Goal: Check status: Check status

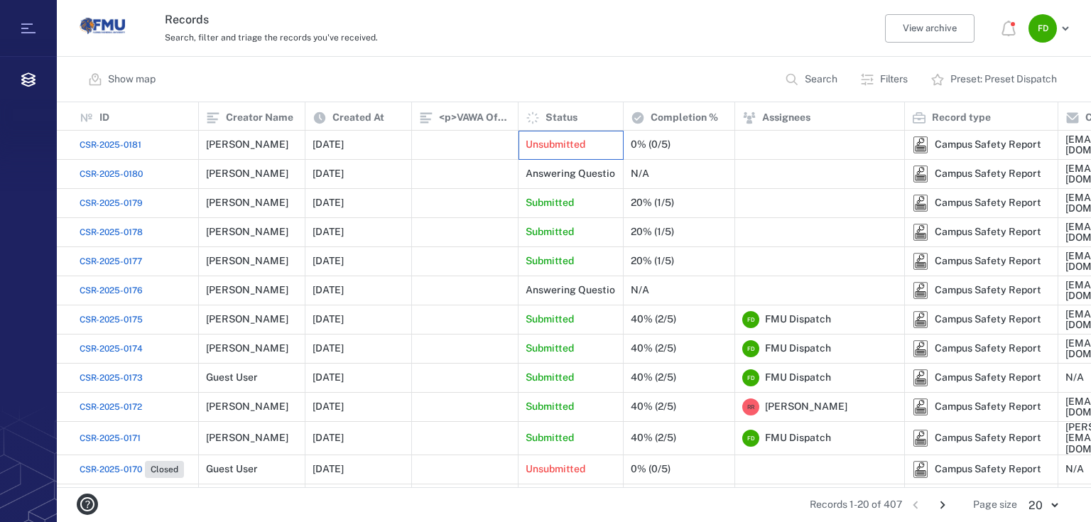
click at [573, 143] on p "Unsubmitted" at bounding box center [556, 145] width 60 height 14
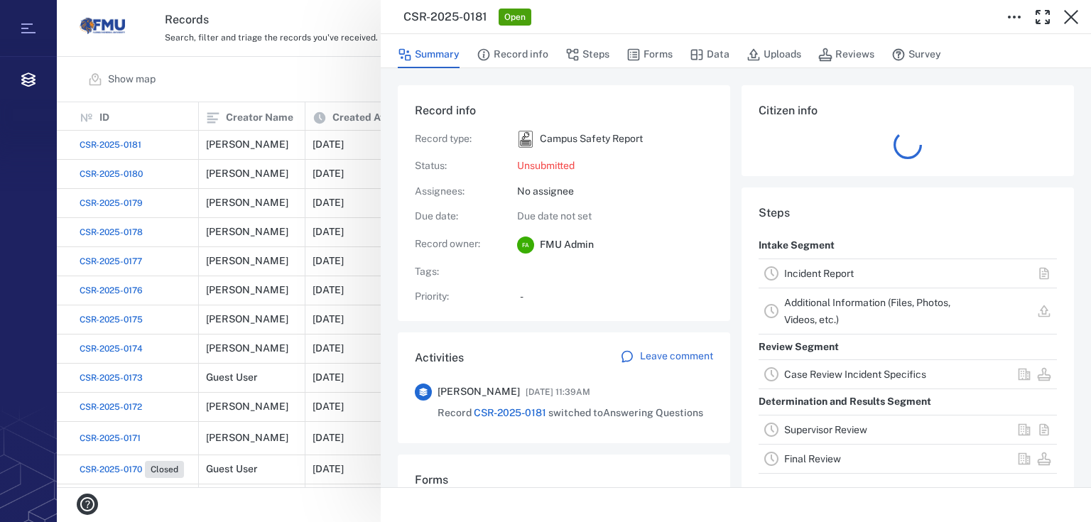
click at [517, 11] on span "Open" at bounding box center [515, 17] width 27 height 12
click at [522, 55] on button "Record info" at bounding box center [513, 54] width 72 height 27
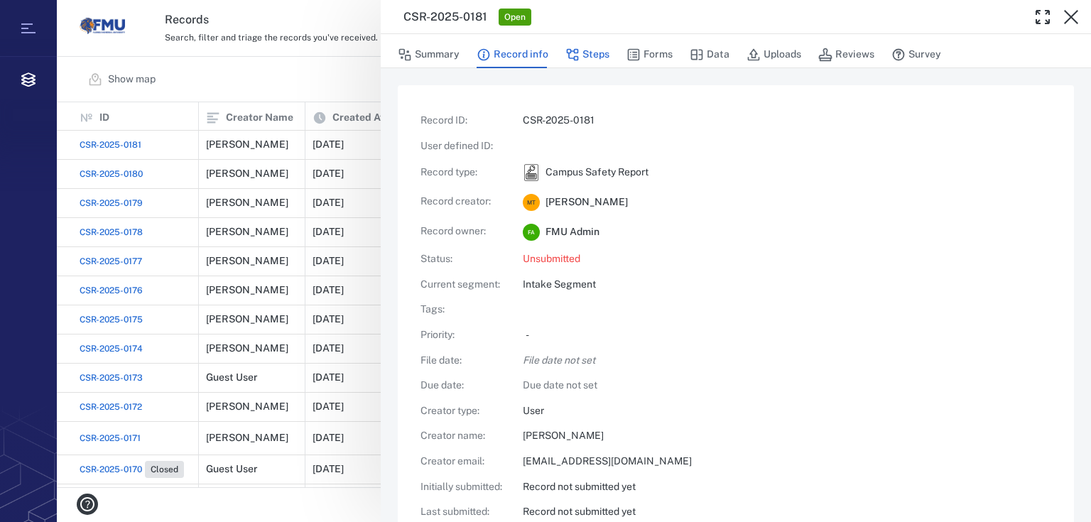
click at [590, 51] on button "Steps" at bounding box center [587, 54] width 44 height 27
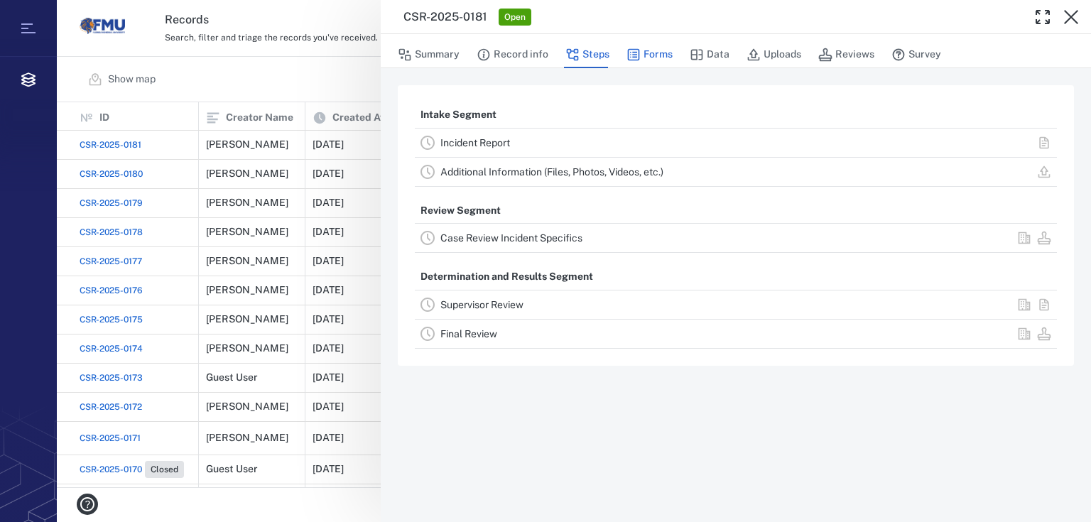
click at [652, 60] on button "Forms" at bounding box center [650, 54] width 46 height 27
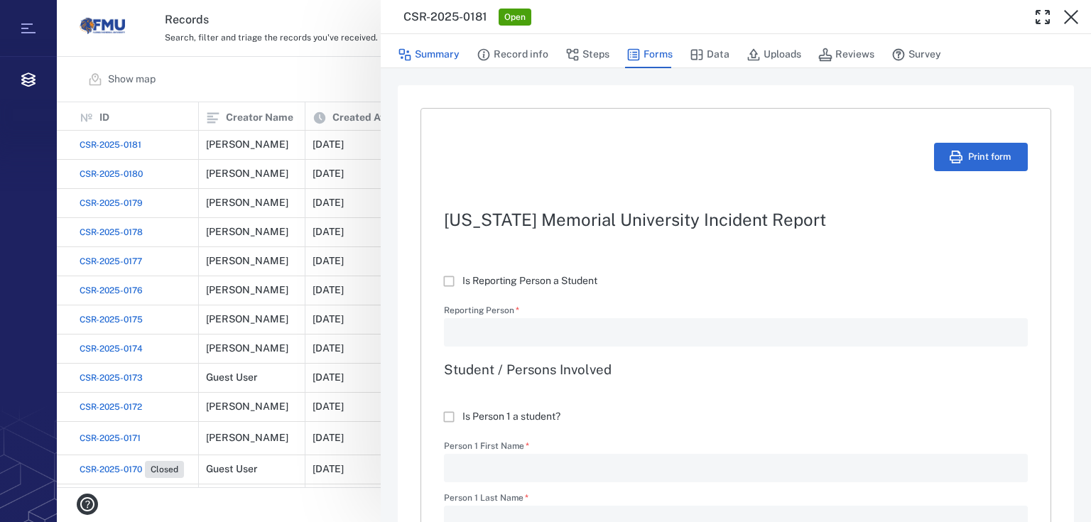
click at [428, 60] on button "Summary" at bounding box center [429, 54] width 62 height 27
